Goal: Task Accomplishment & Management: Manage account settings

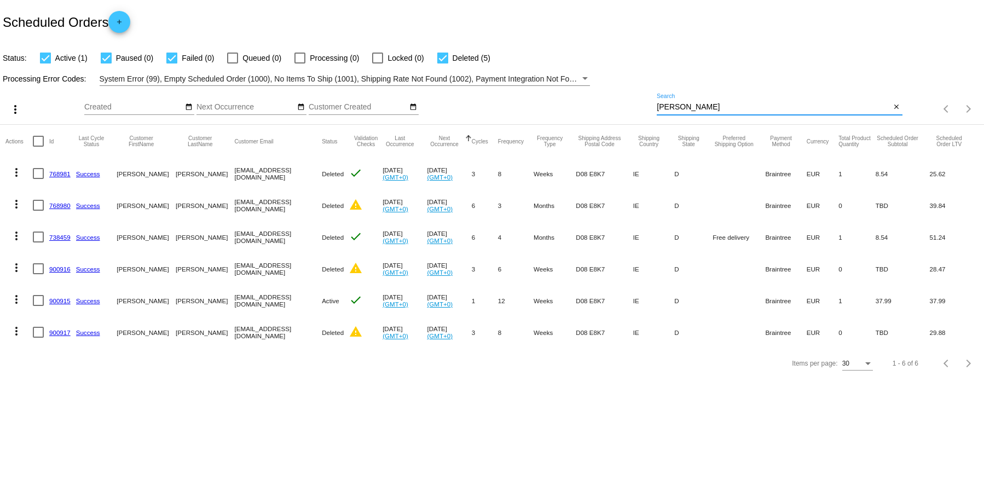
drag, startPoint x: 684, startPoint y: 106, endPoint x: 602, endPoint y: 112, distance: 82.9
click at [568, 98] on div "more_vert Aug Jan Feb Mar [DATE]" at bounding box center [492, 105] width 984 height 39
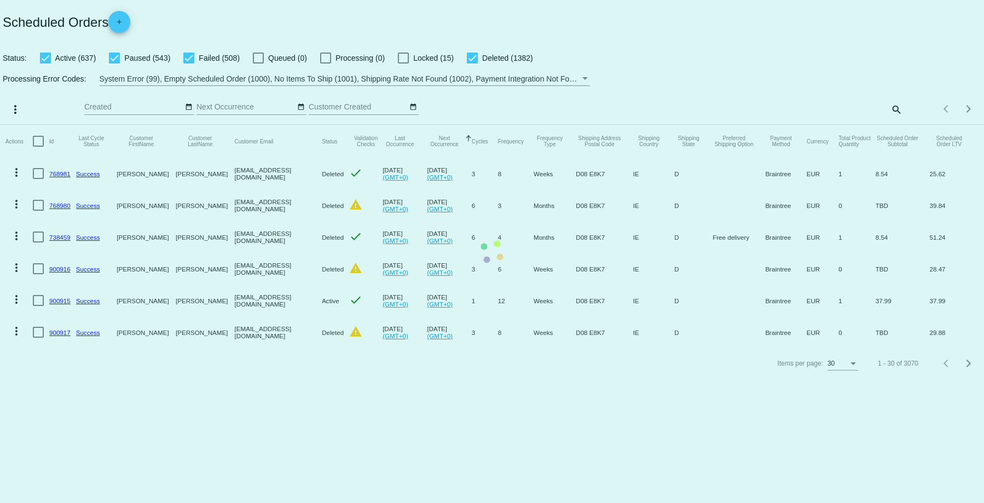
click at [896, 125] on mat-table "Actions Id Last Cycle Status Customer FirstName Customer LastName Customer Emai…" at bounding box center [492, 236] width 984 height 223
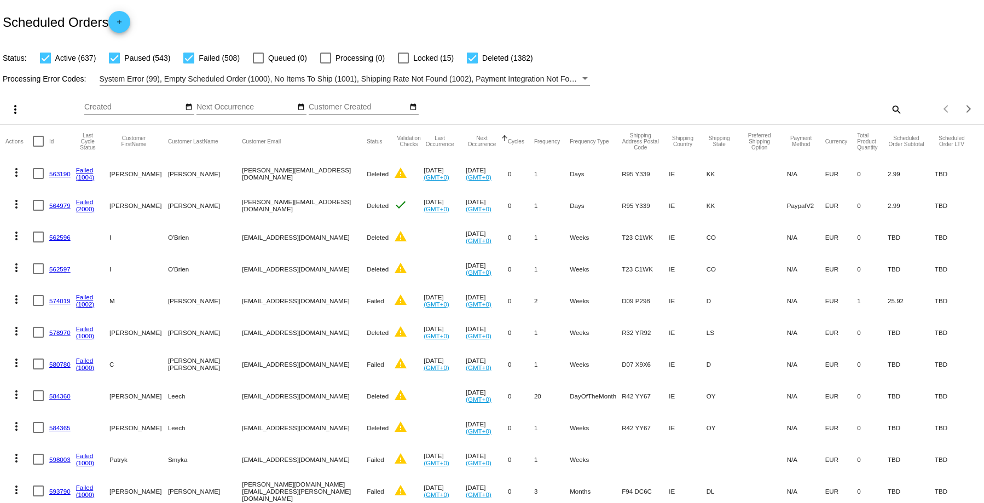
click at [890, 110] on mat-icon "search" at bounding box center [896, 109] width 13 height 17
click at [665, 105] on input "Search" at bounding box center [779, 107] width 245 height 9
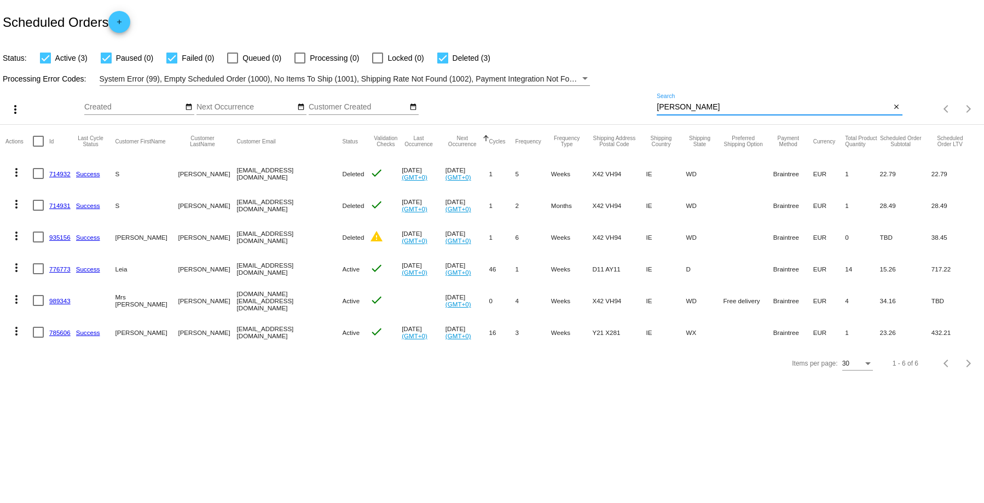
type input "[PERSON_NAME]"
click at [60, 299] on link "989343" at bounding box center [59, 300] width 21 height 7
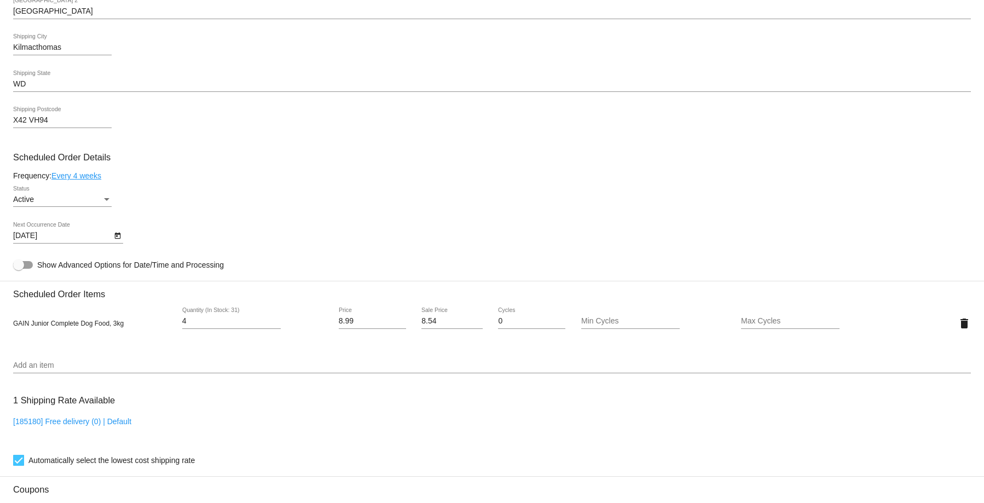
scroll to position [493, 0]
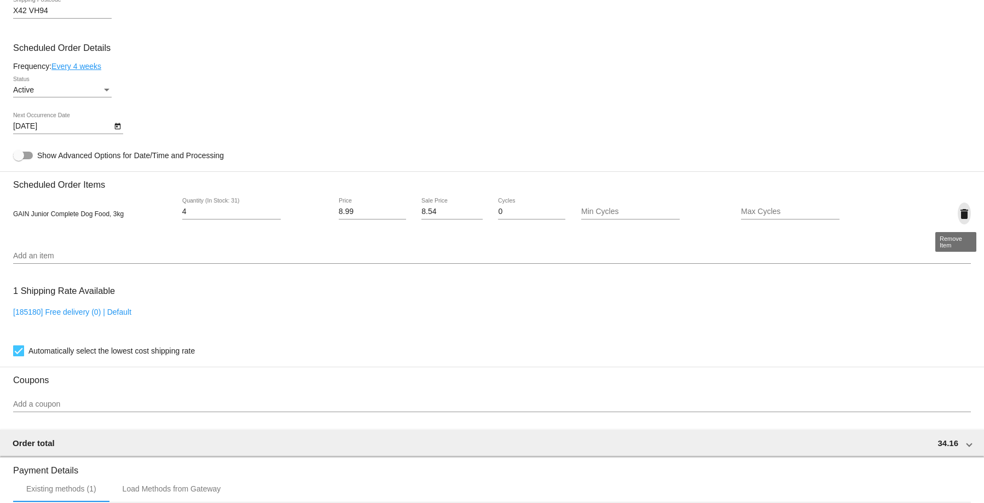
click at [958, 216] on mat-icon "delete" at bounding box center [964, 213] width 13 height 13
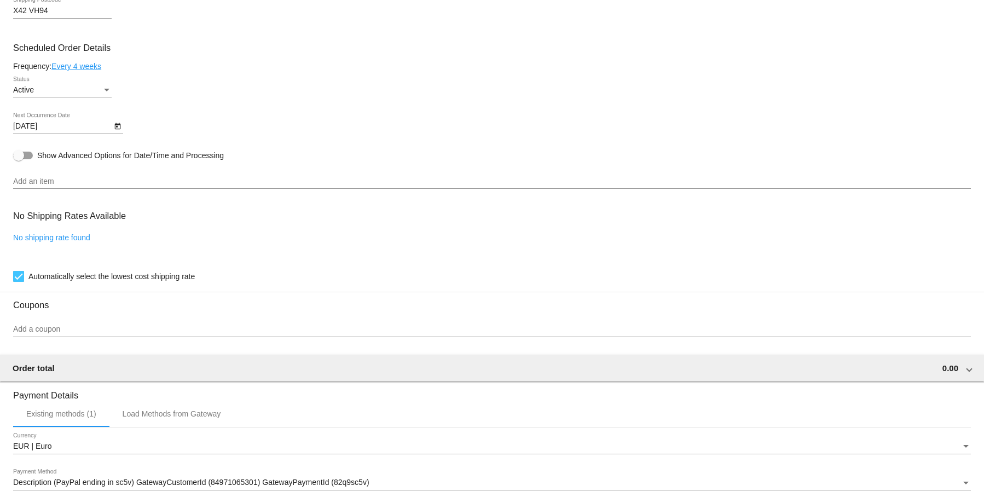
scroll to position [650, 0]
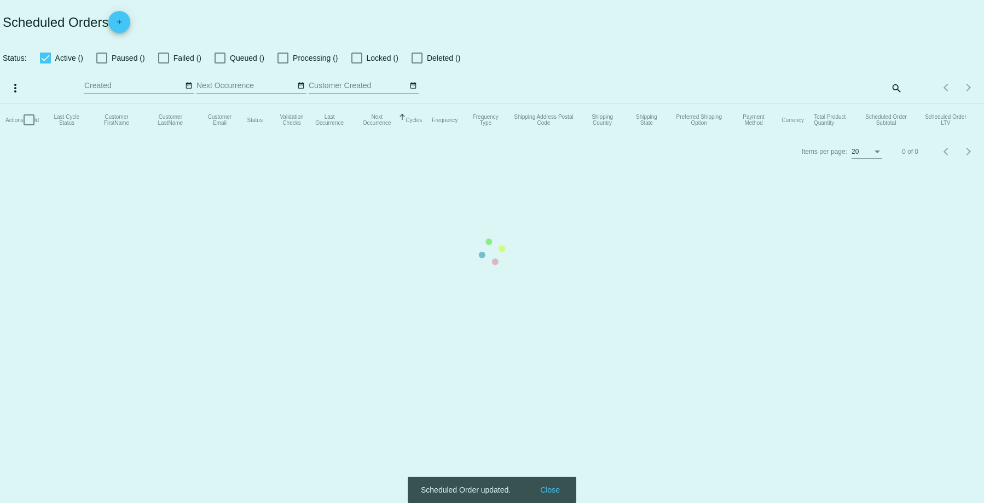
checkbox input "true"
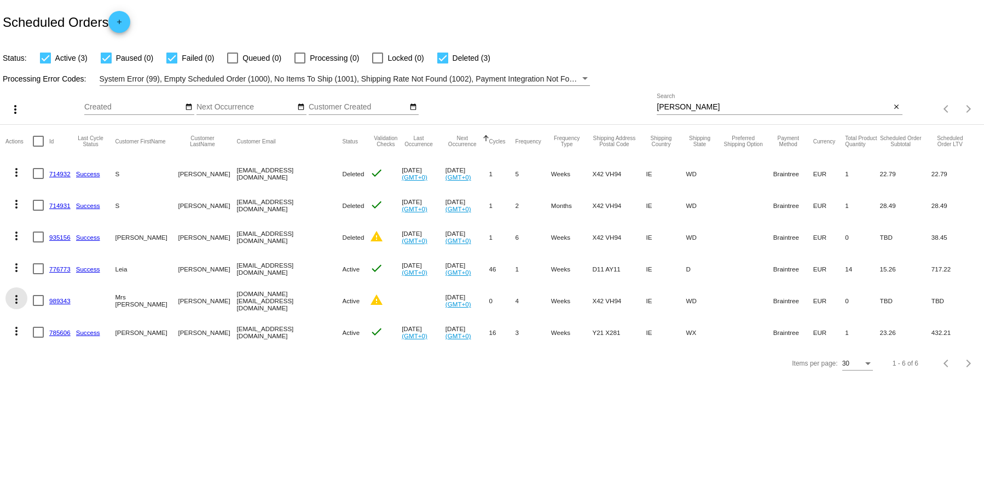
click at [15, 301] on mat-icon "more_vert" at bounding box center [16, 299] width 13 height 13
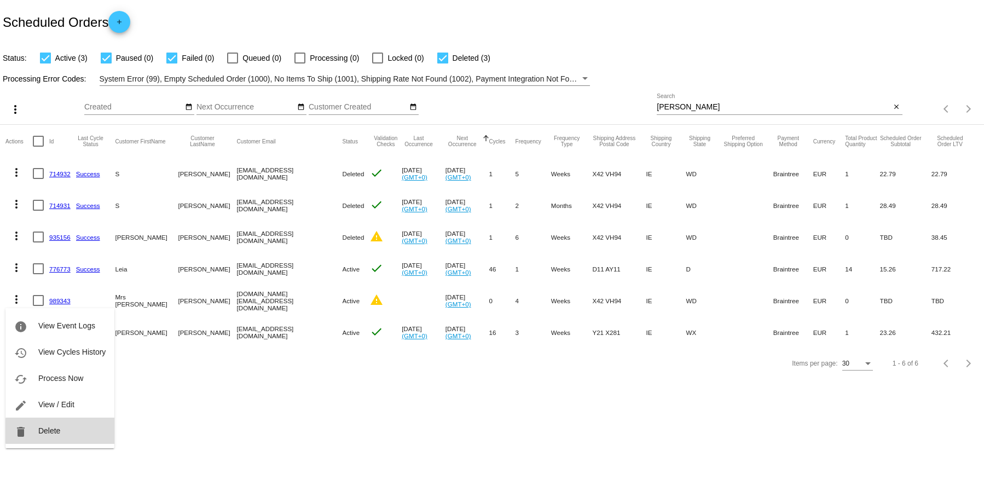
click at [70, 431] on button "delete Delete" at bounding box center [59, 431] width 109 height 26
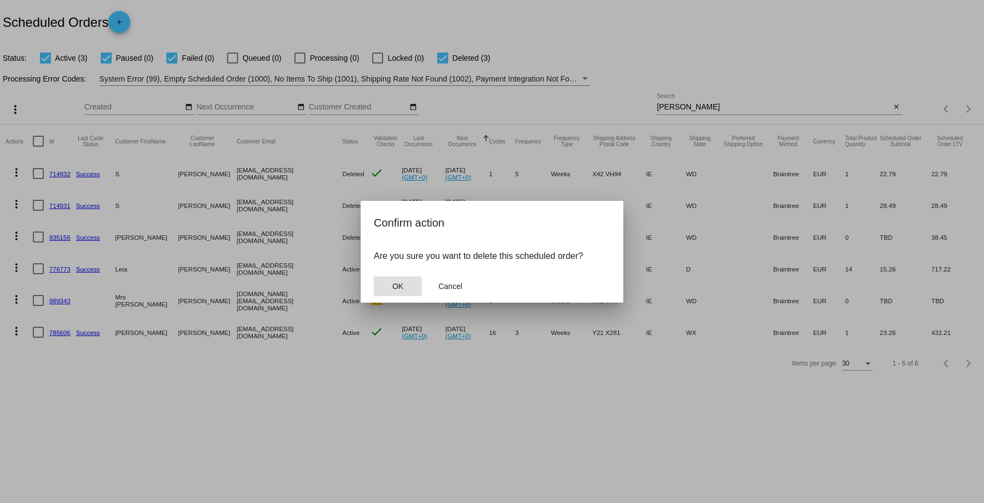
click at [402, 286] on span "OK" at bounding box center [397, 286] width 11 height 9
